Goal: Register for event/course

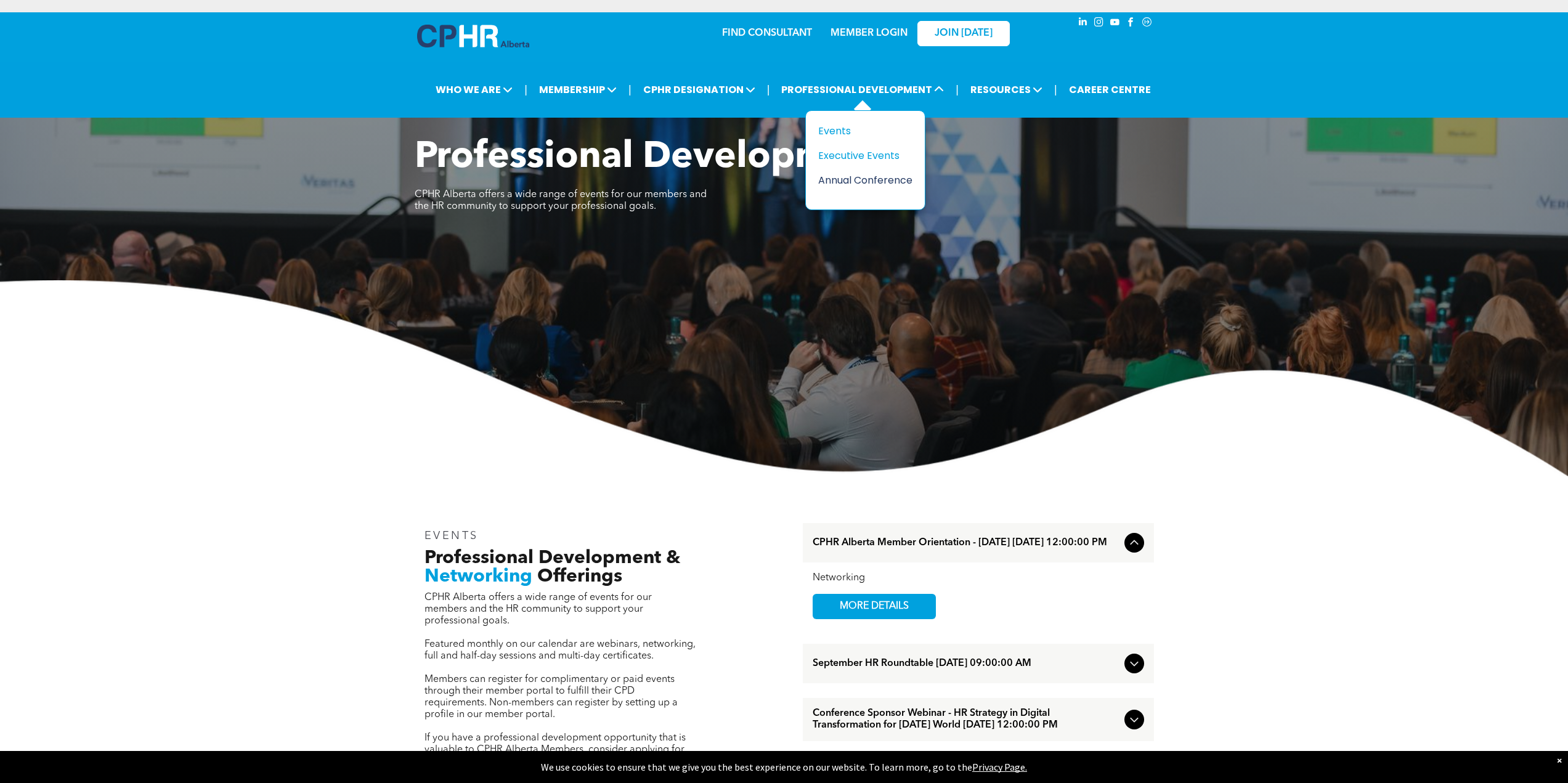
click at [877, 177] on div "Annual Conference" at bounding box center [860, 180] width 85 height 15
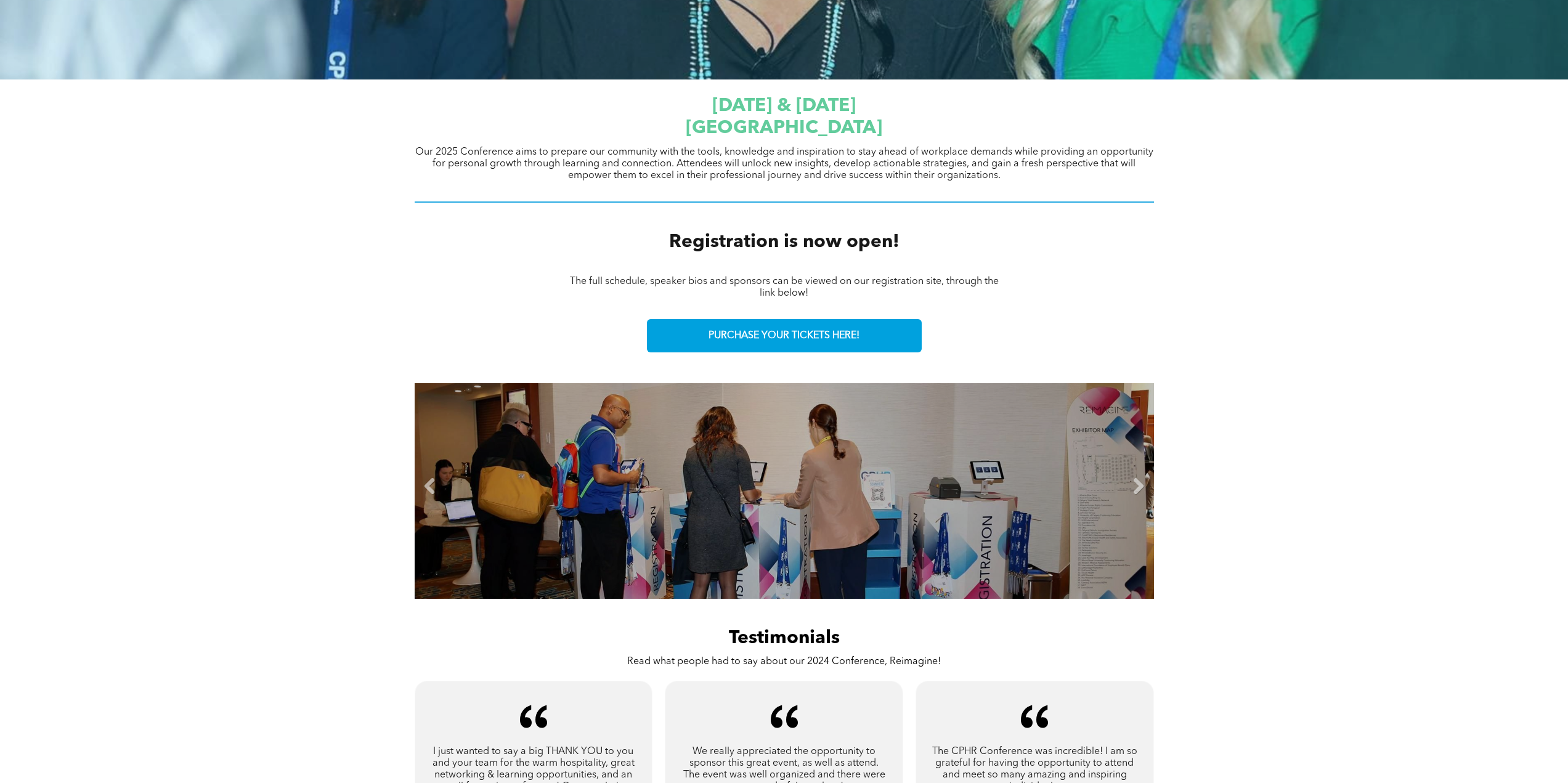
scroll to position [500, 0]
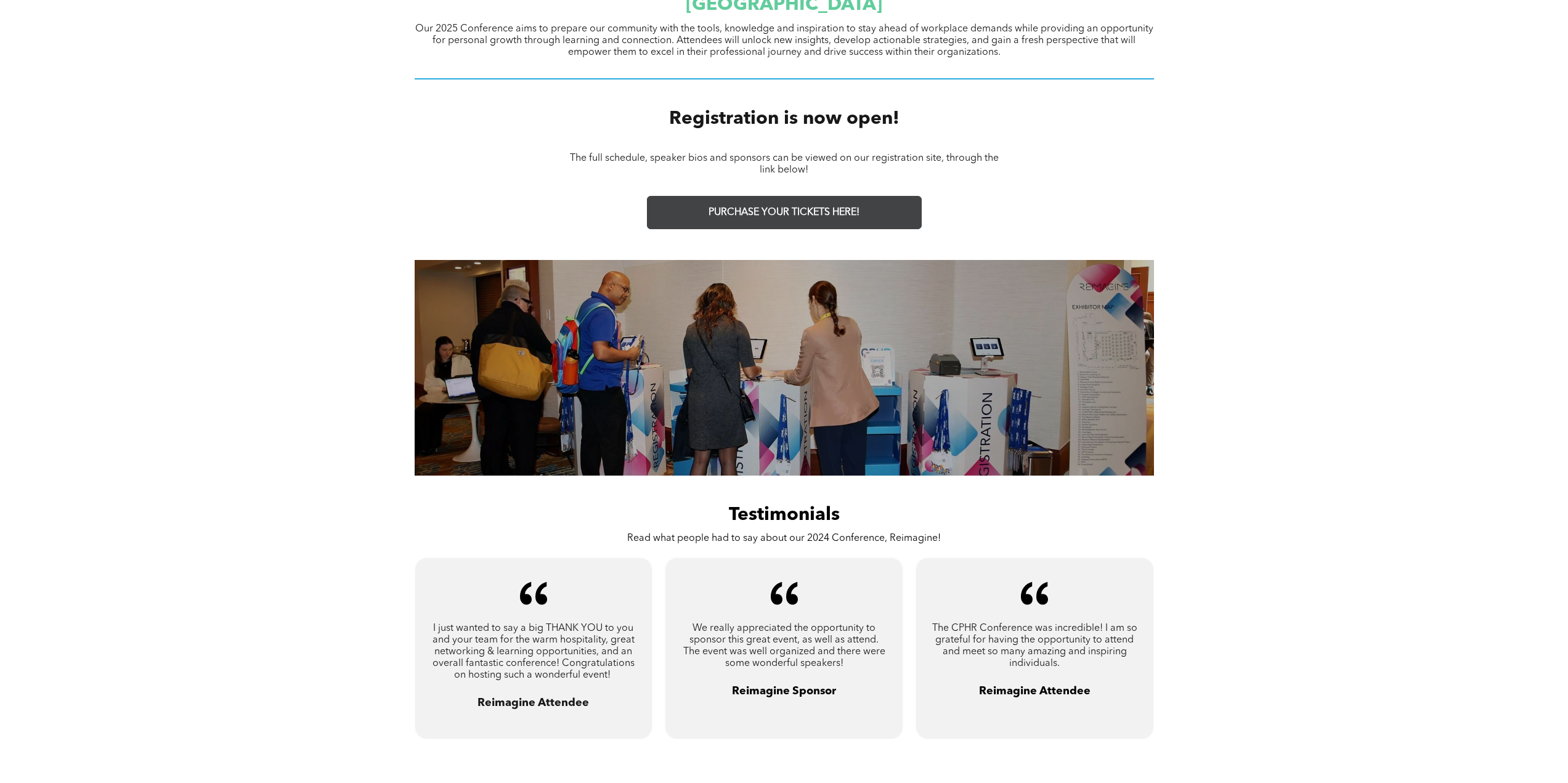
click at [776, 213] on span "PURCHASE YOUR TICKETS HERE!" at bounding box center [784, 213] width 151 height 12
